Goal: Find specific page/section: Find specific page/section

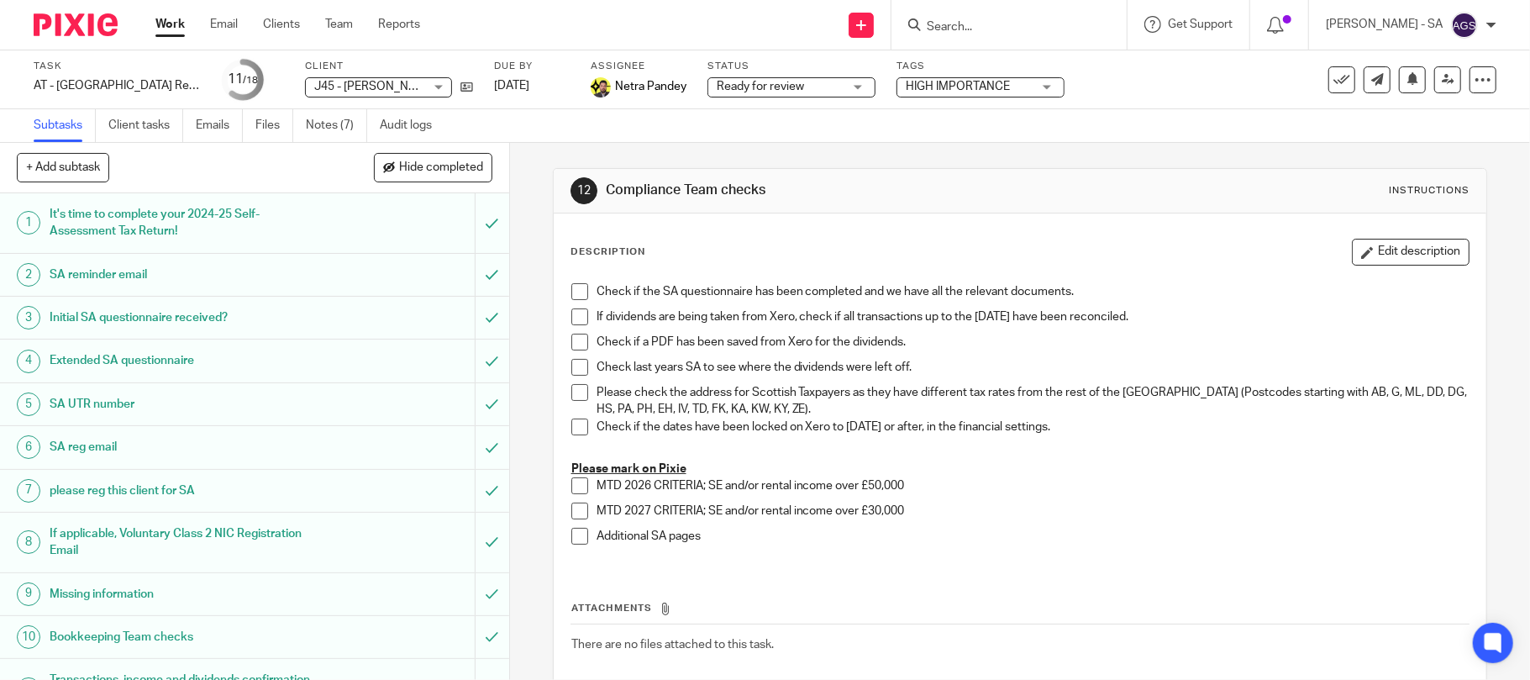
click at [975, 30] on input "Search" at bounding box center [1000, 27] width 151 height 15
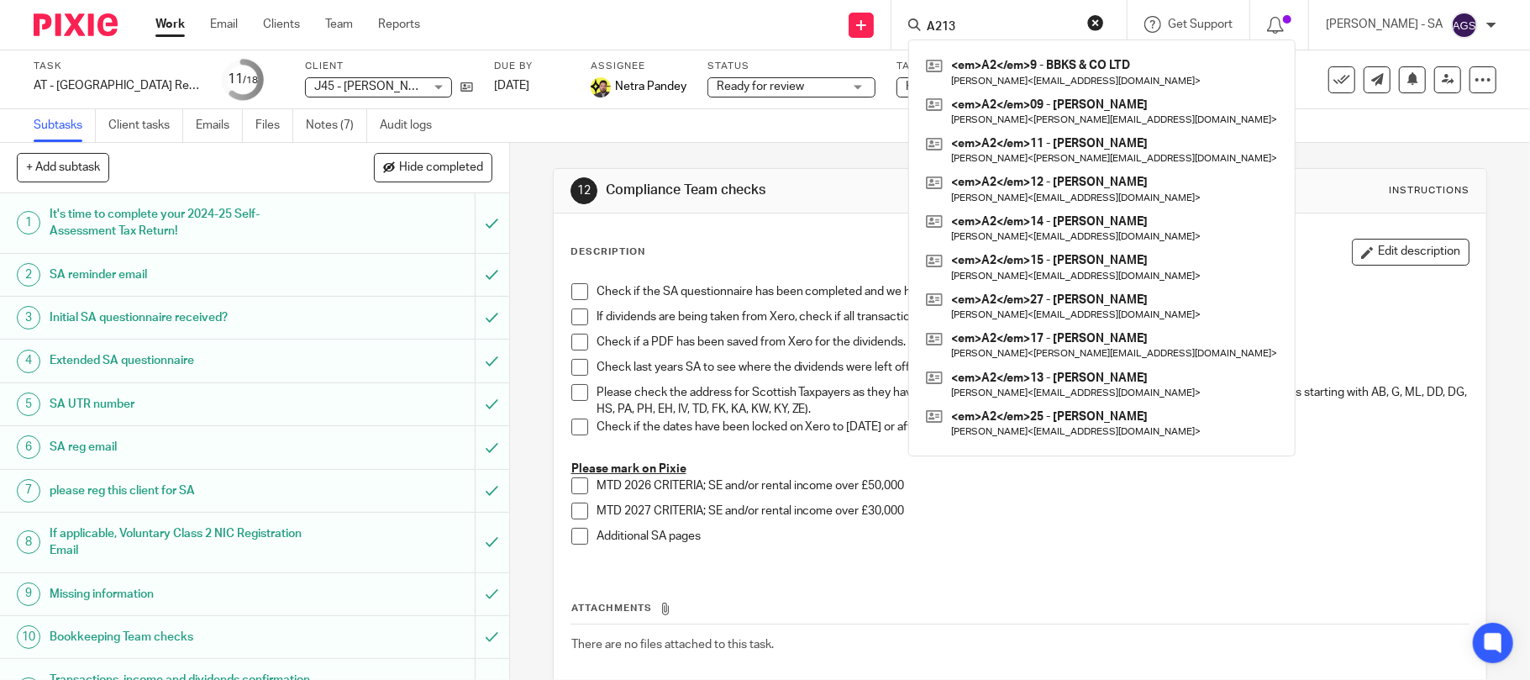
type input "A213"
click button "submit" at bounding box center [0, 0] width 0 height 0
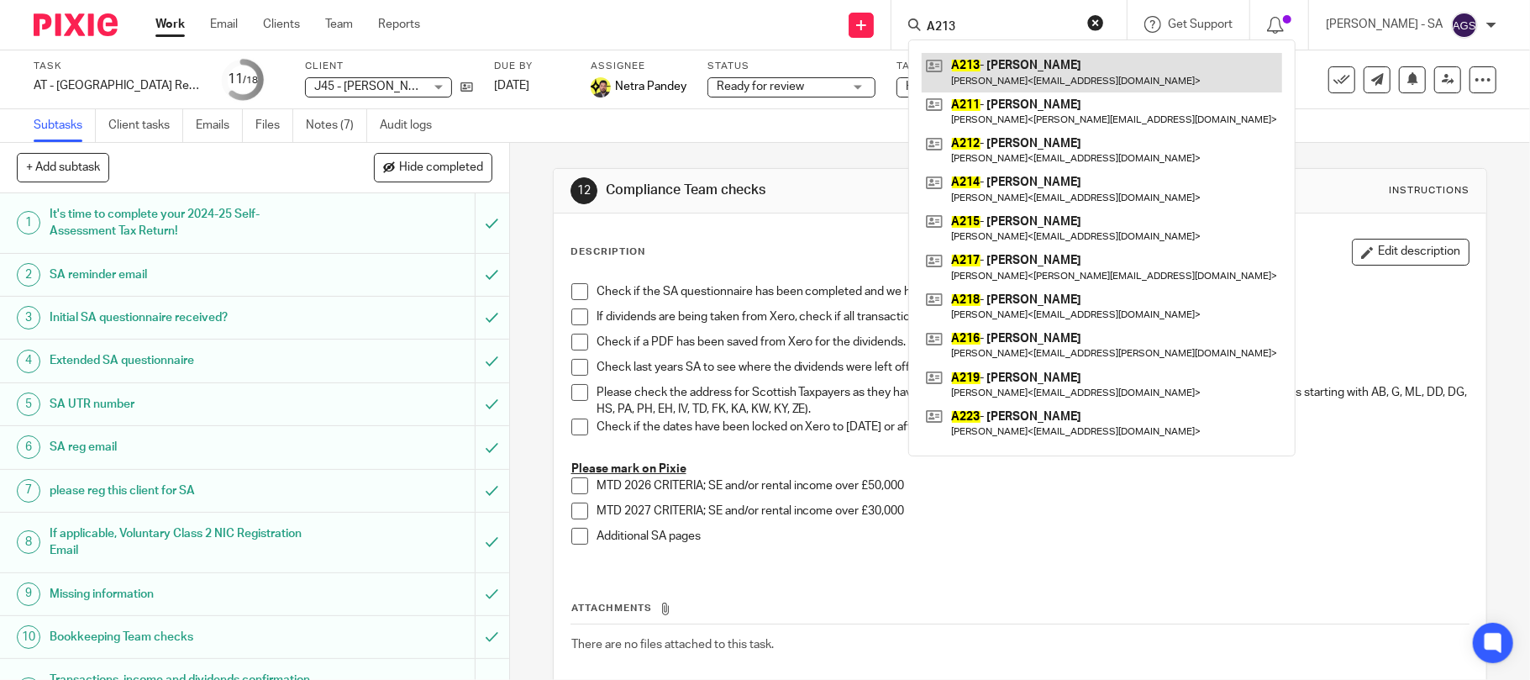
click at [1032, 64] on link at bounding box center [1102, 72] width 360 height 39
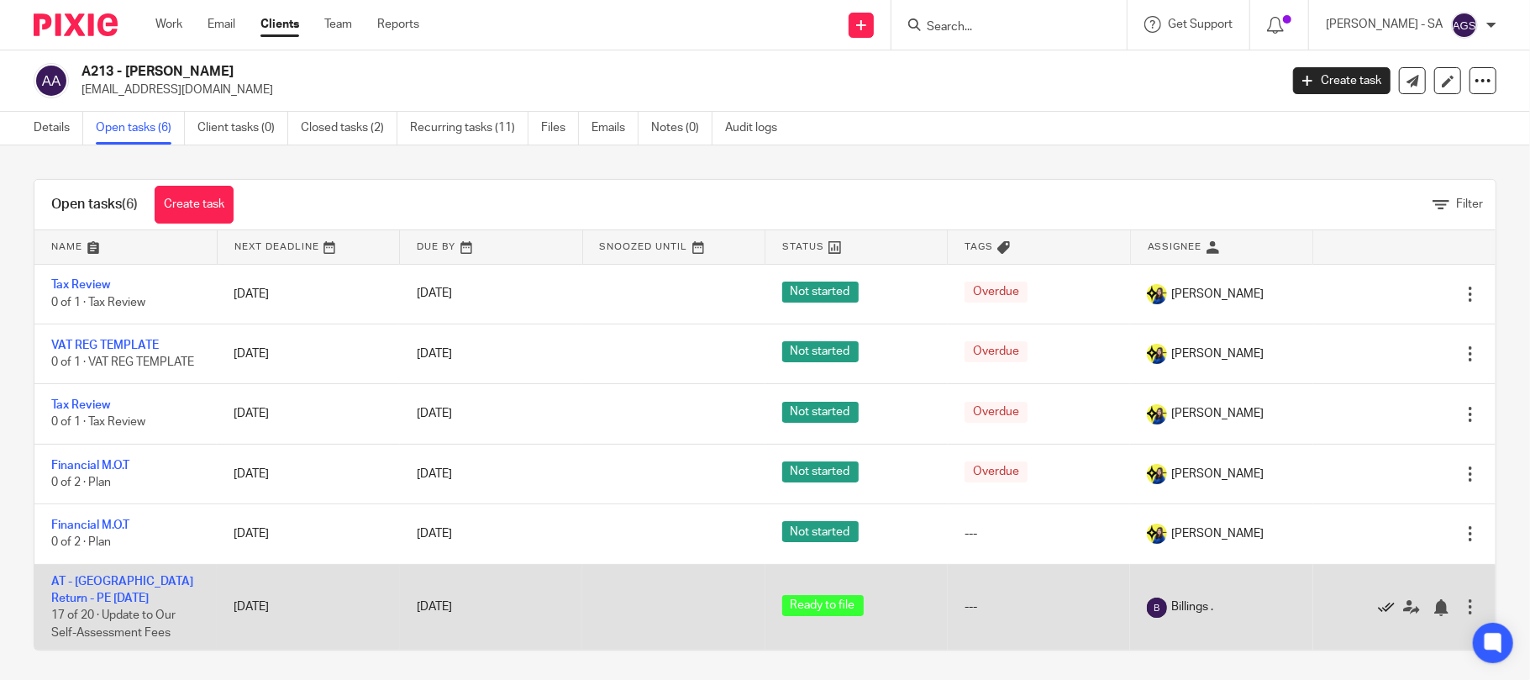
click at [1378, 615] on icon at bounding box center [1386, 607] width 17 height 17
